Goal: Transaction & Acquisition: Purchase product/service

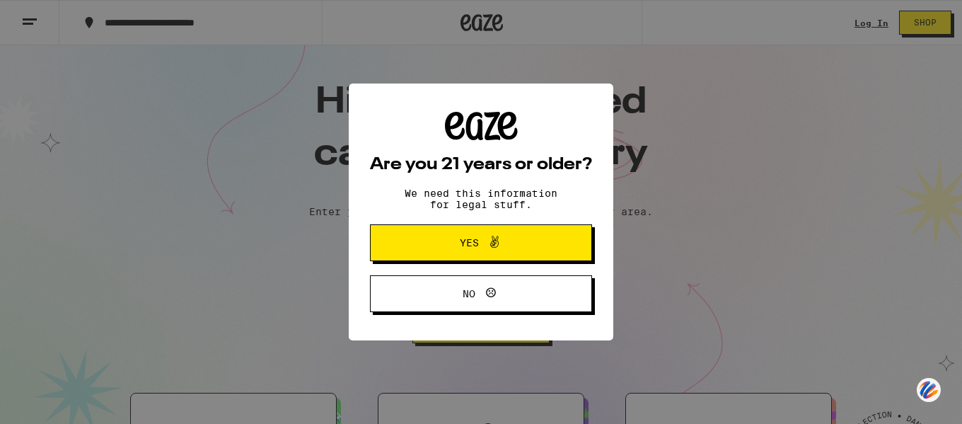
click at [457, 243] on span "Yes" at bounding box center [480, 242] width 107 height 18
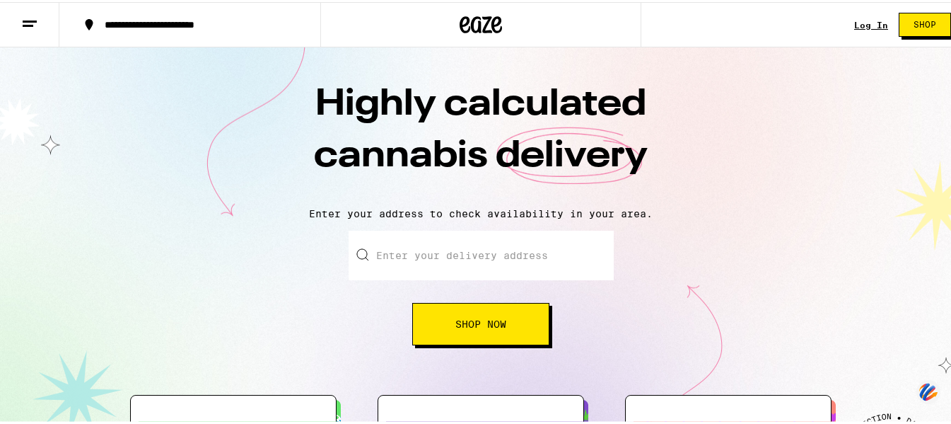
click at [387, 255] on input "Enter your delivery address" at bounding box center [481, 253] width 265 height 50
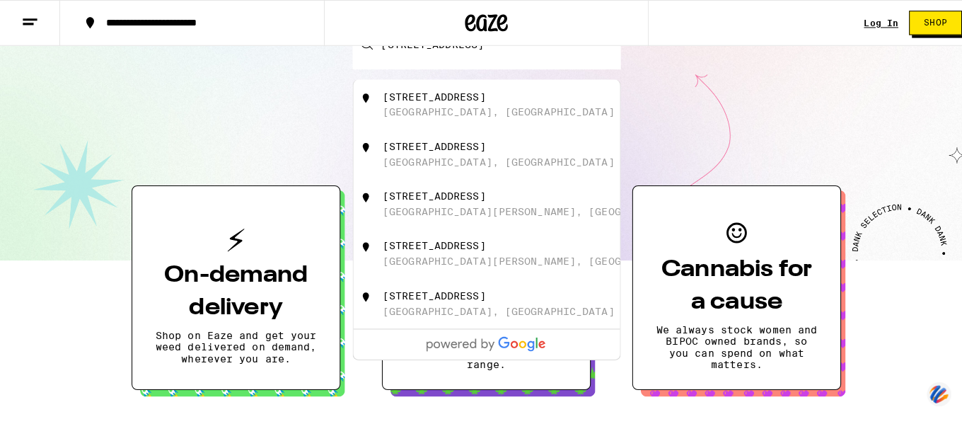
scroll to position [212, 0]
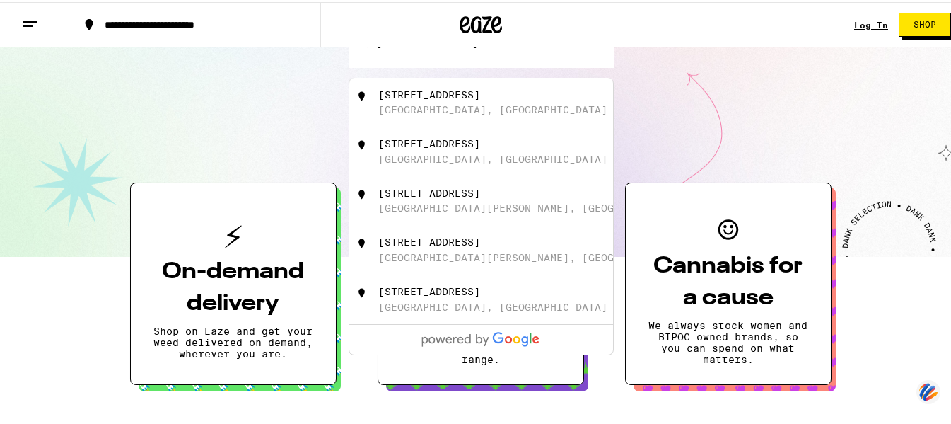
click at [448, 295] on div "[STREET_ADDRESS]" at bounding box center [429, 289] width 102 height 11
type input "[STREET_ADDRESS]"
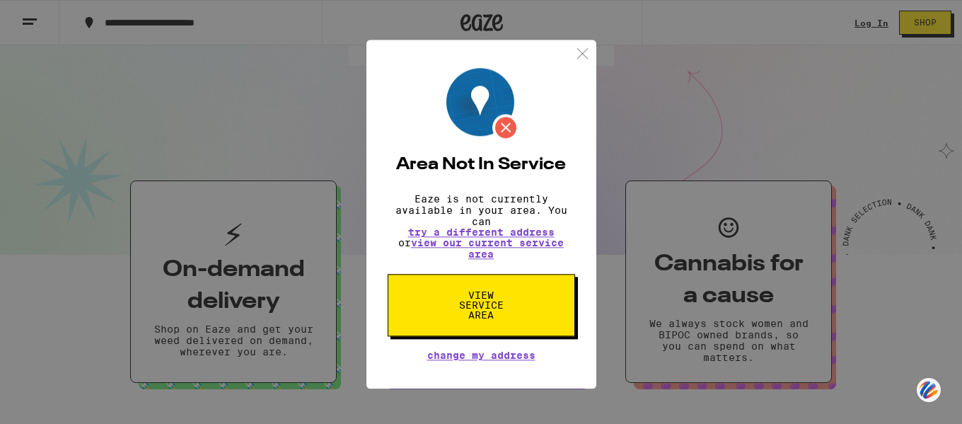
click at [482, 226] on span "try a different address" at bounding box center [481, 230] width 146 height 10
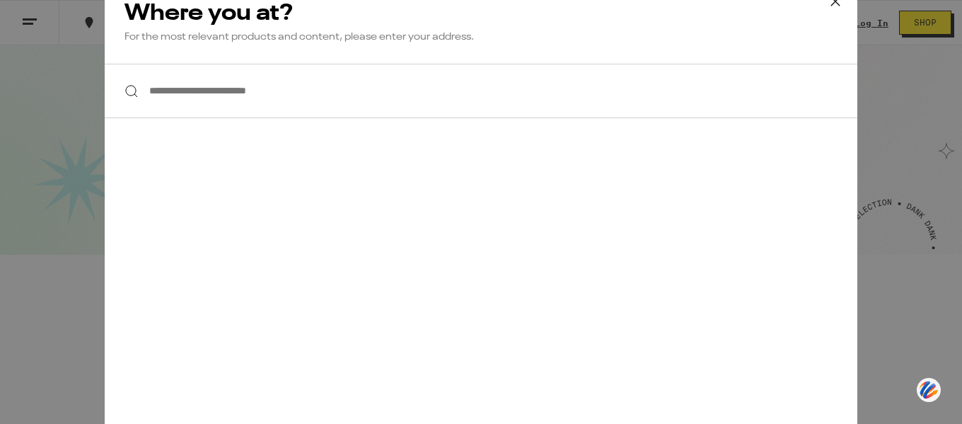
click at [187, 103] on input "**********" at bounding box center [481, 91] width 752 height 54
